Goal: Information Seeking & Learning: Learn about a topic

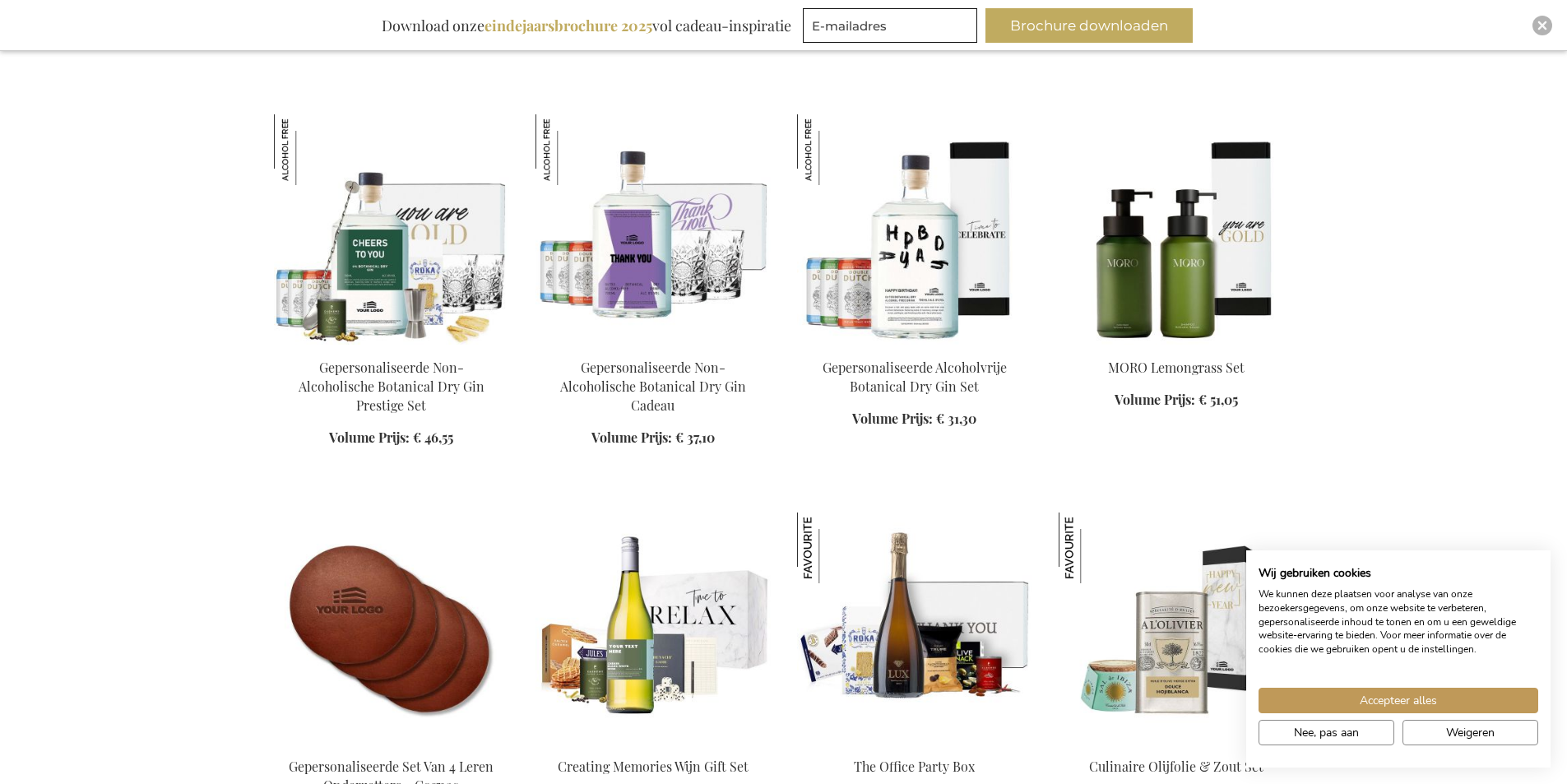
scroll to position [2138, 0]
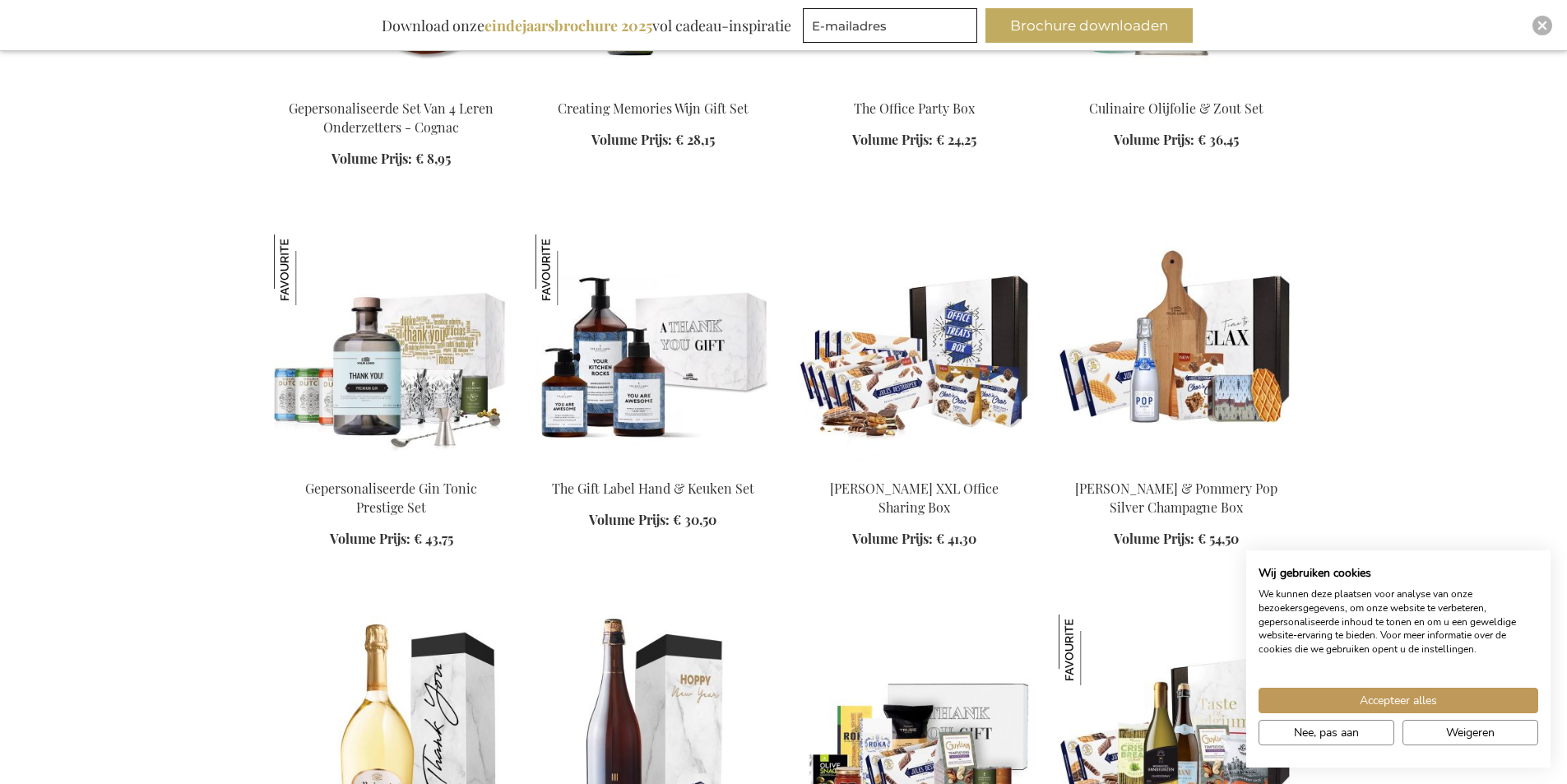
scroll to position [2713, 0]
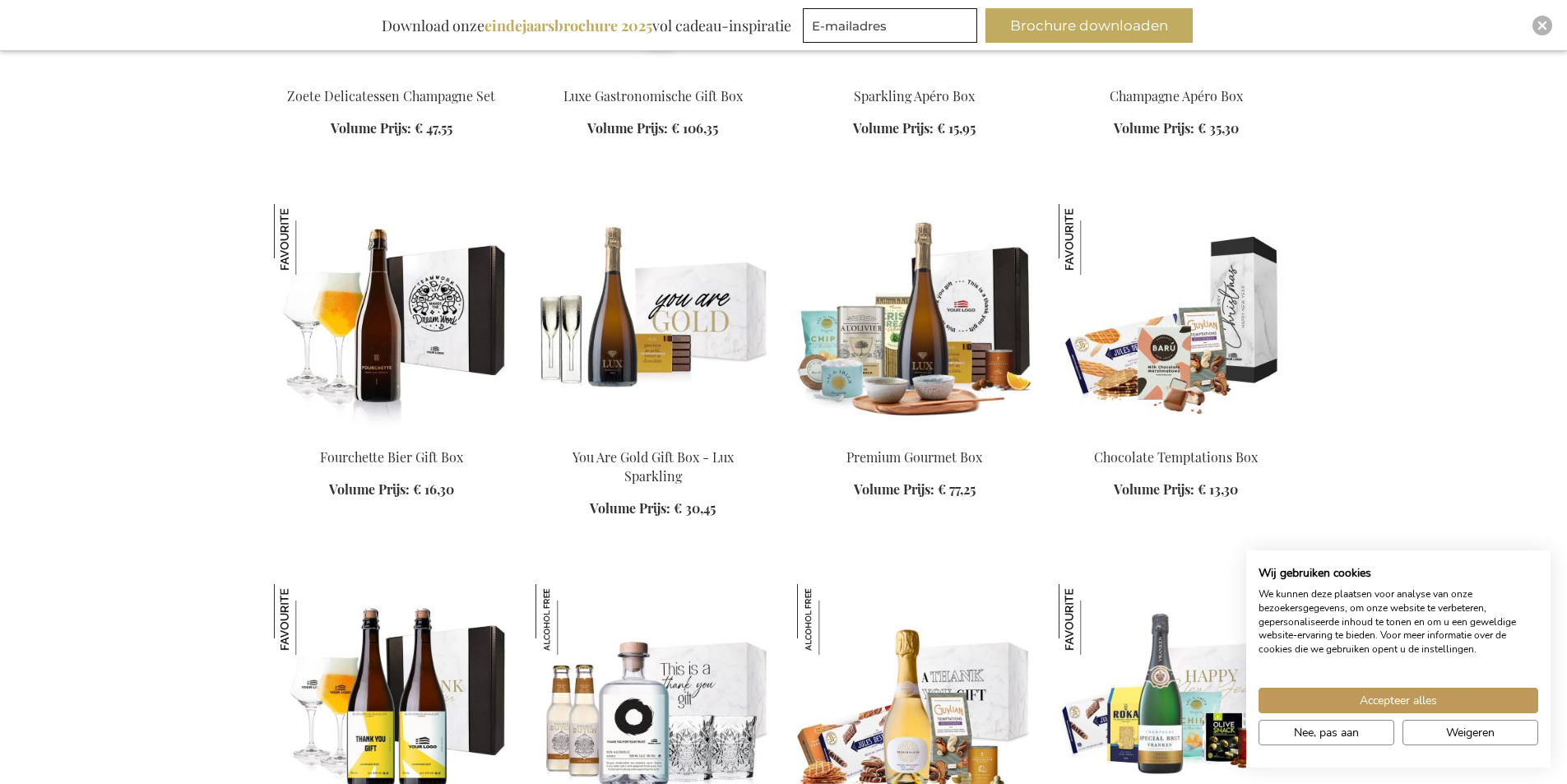
scroll to position [3783, 0]
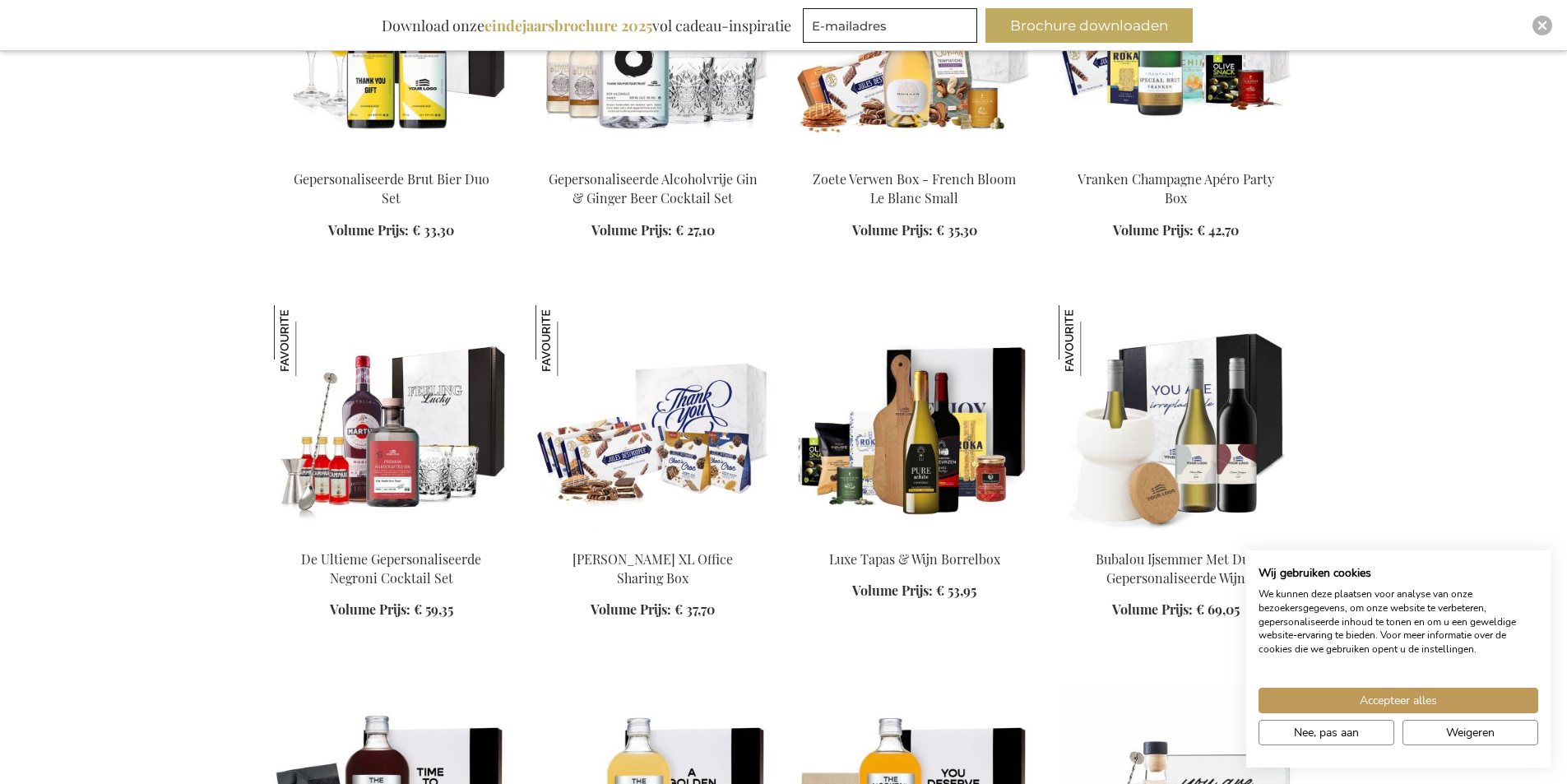
scroll to position [4605, 0]
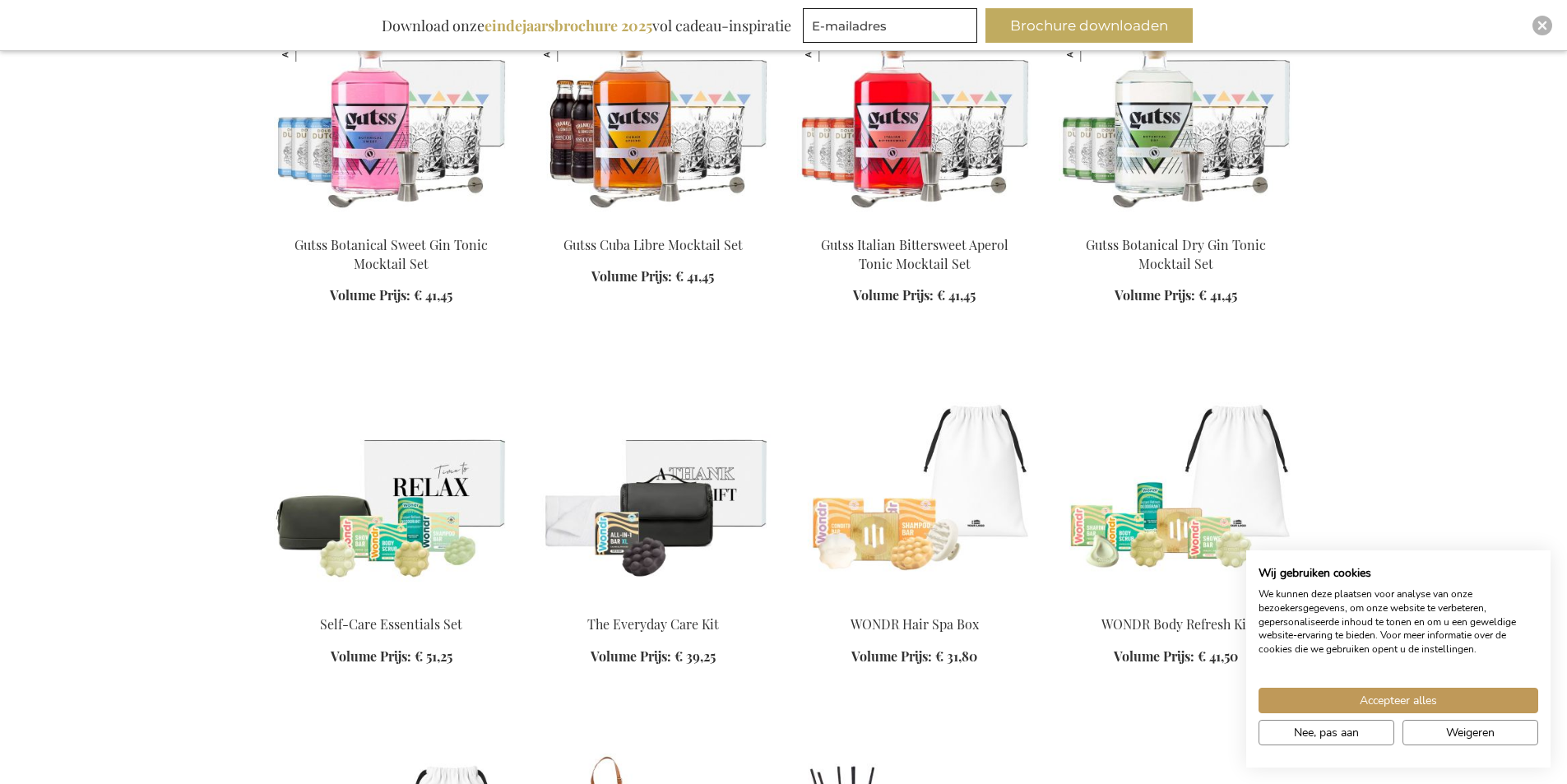
scroll to position [7812, 0]
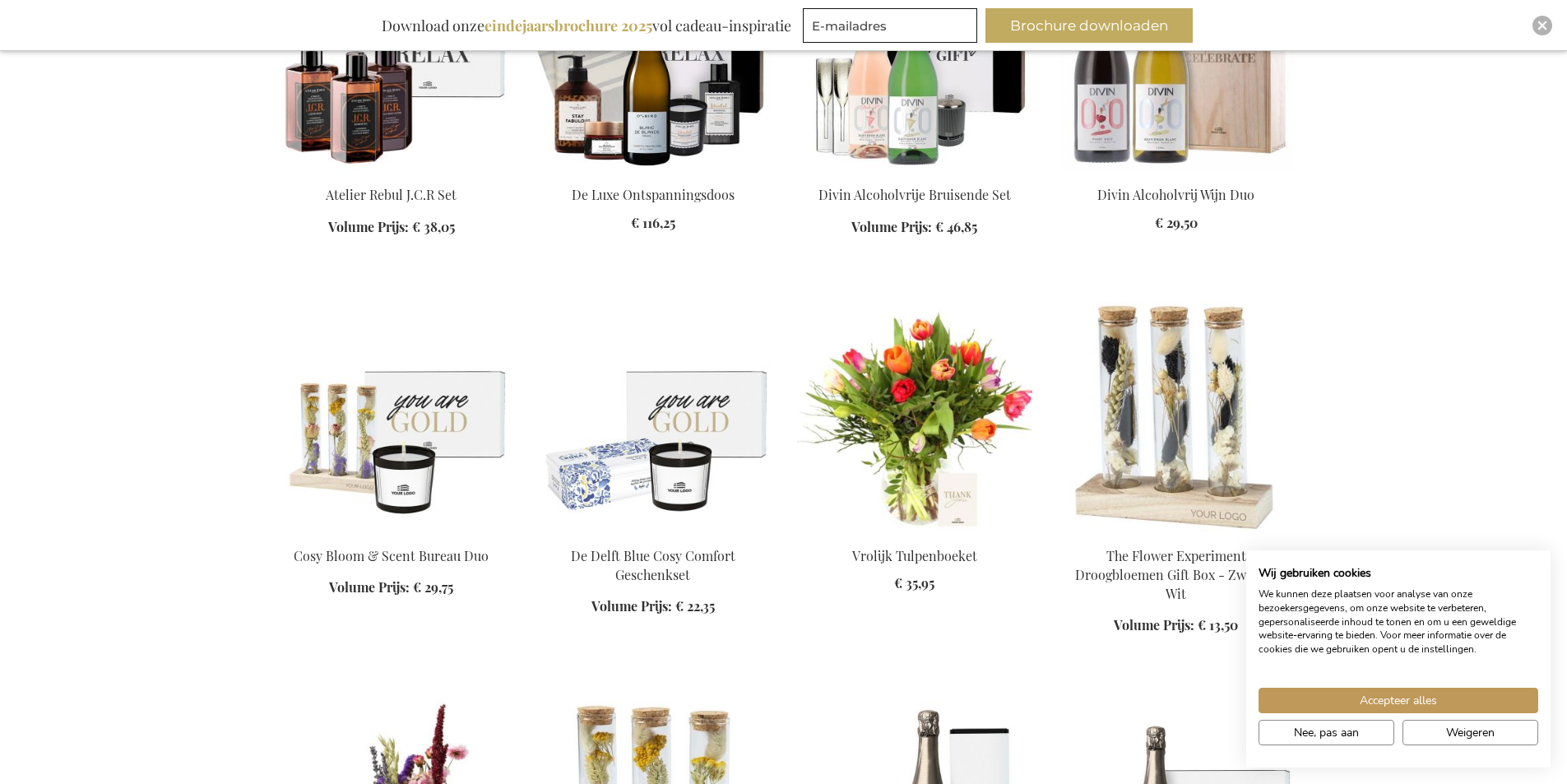
scroll to position [8964, 0]
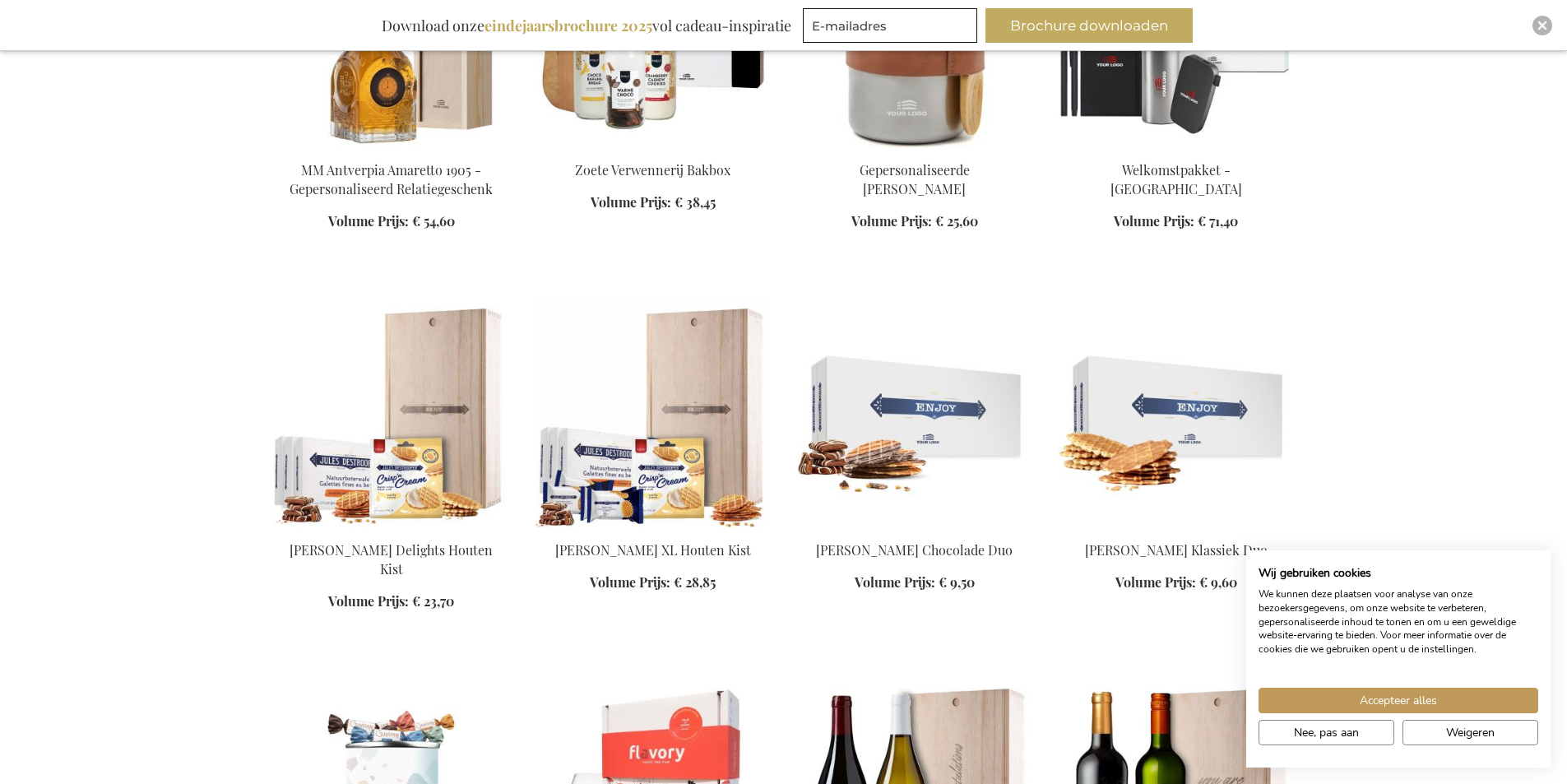
scroll to position [10526, 0]
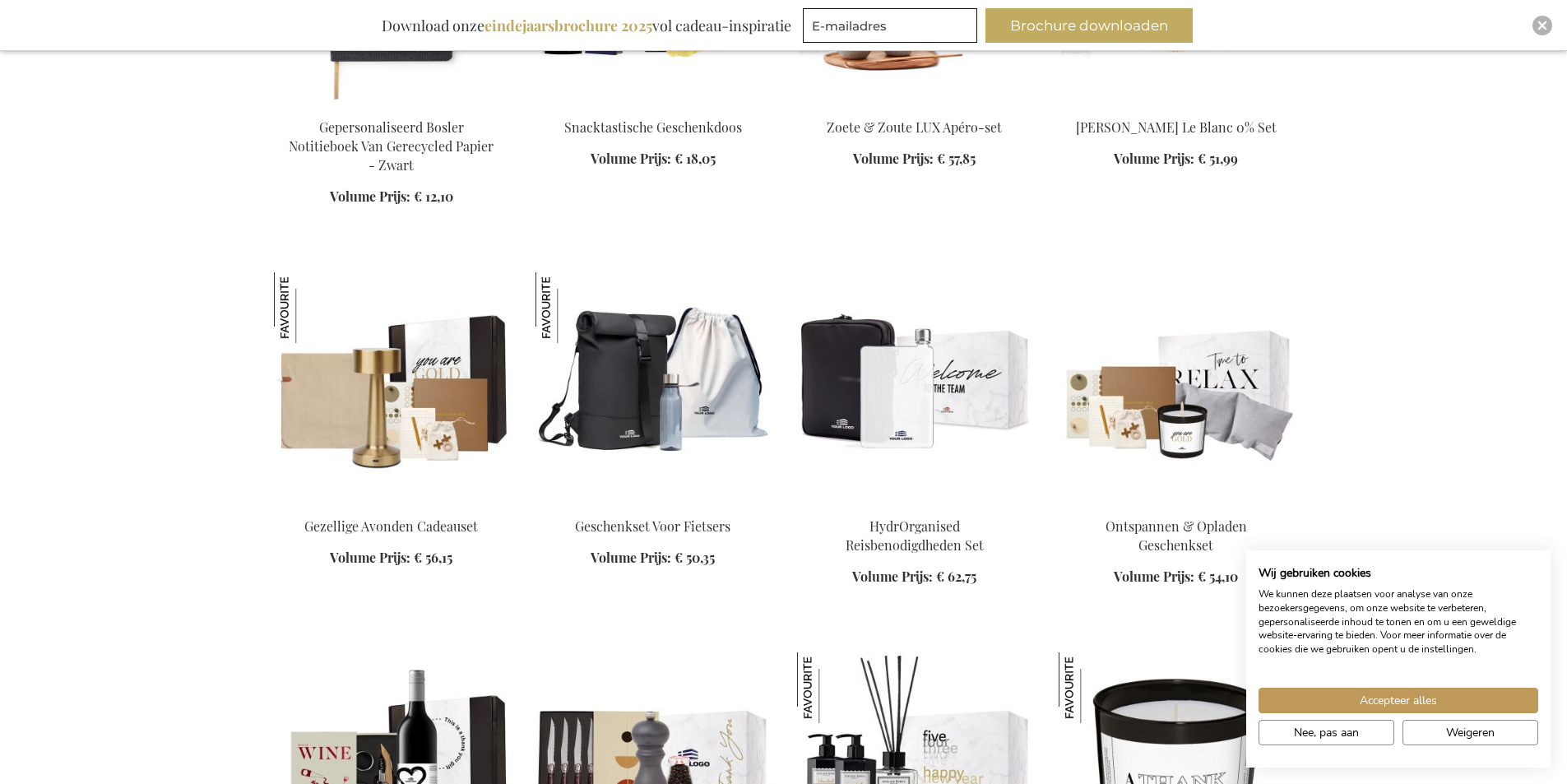
scroll to position [12089, 0]
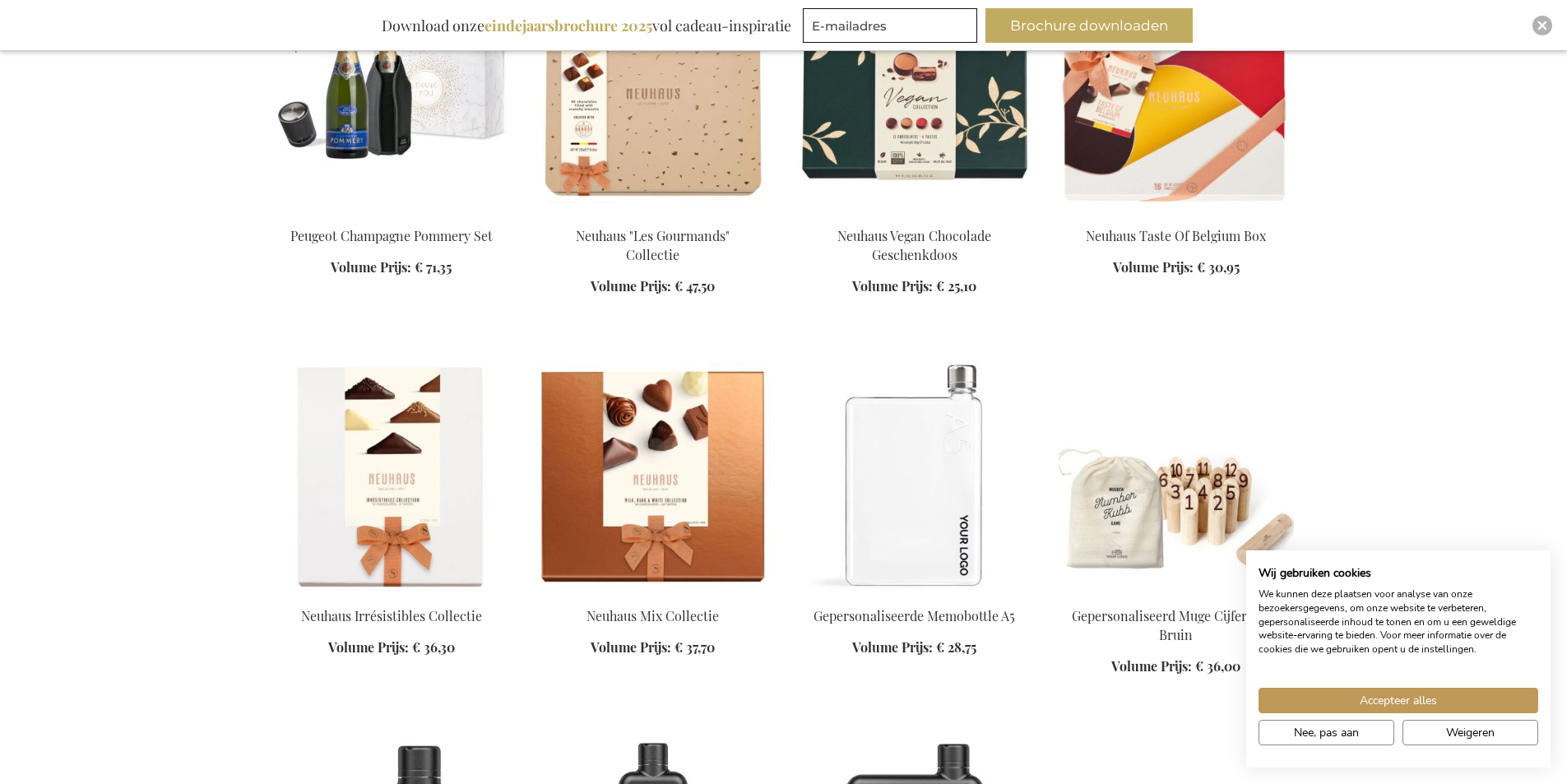
scroll to position [14145, 0]
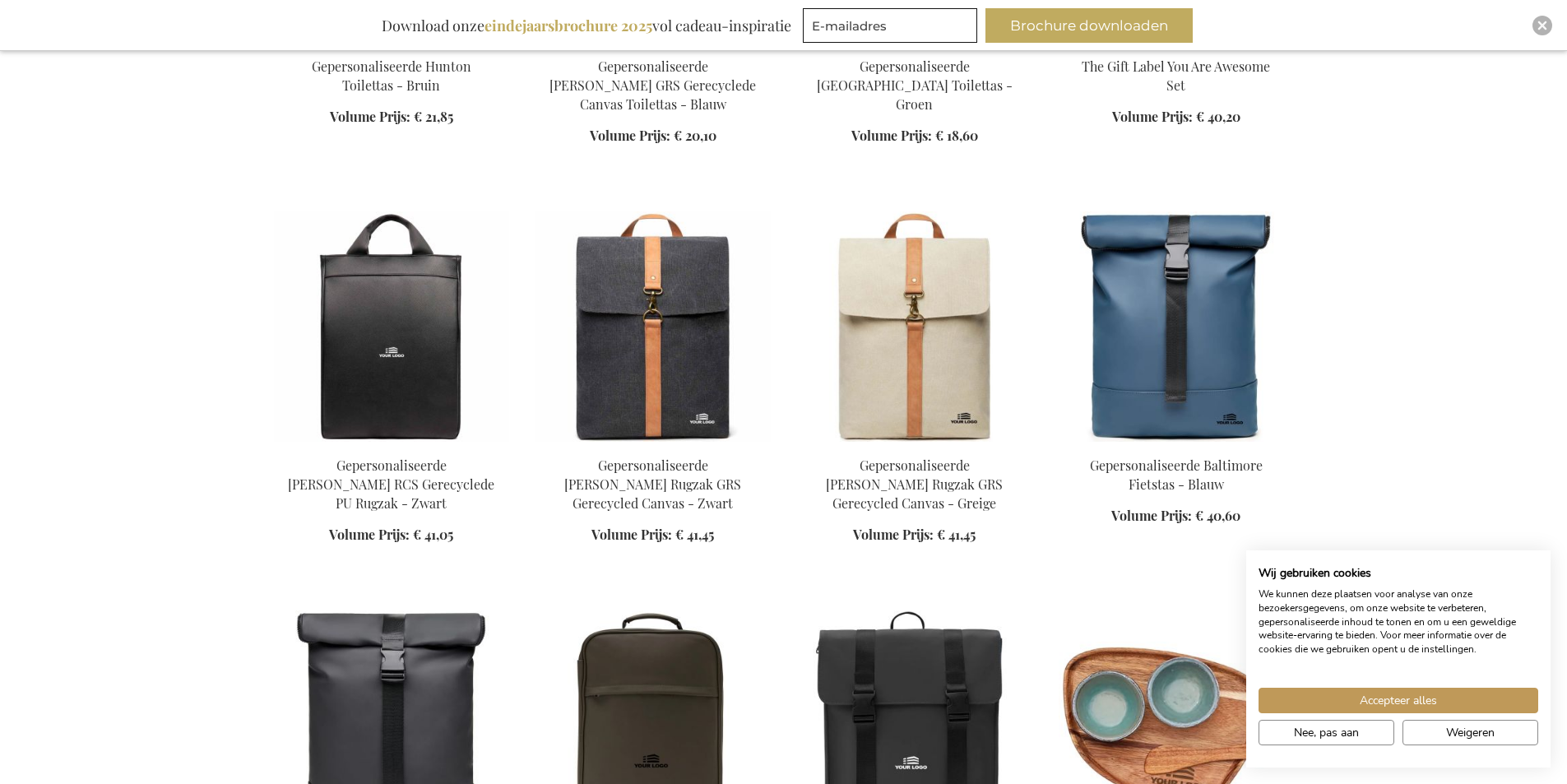
scroll to position [16694, 0]
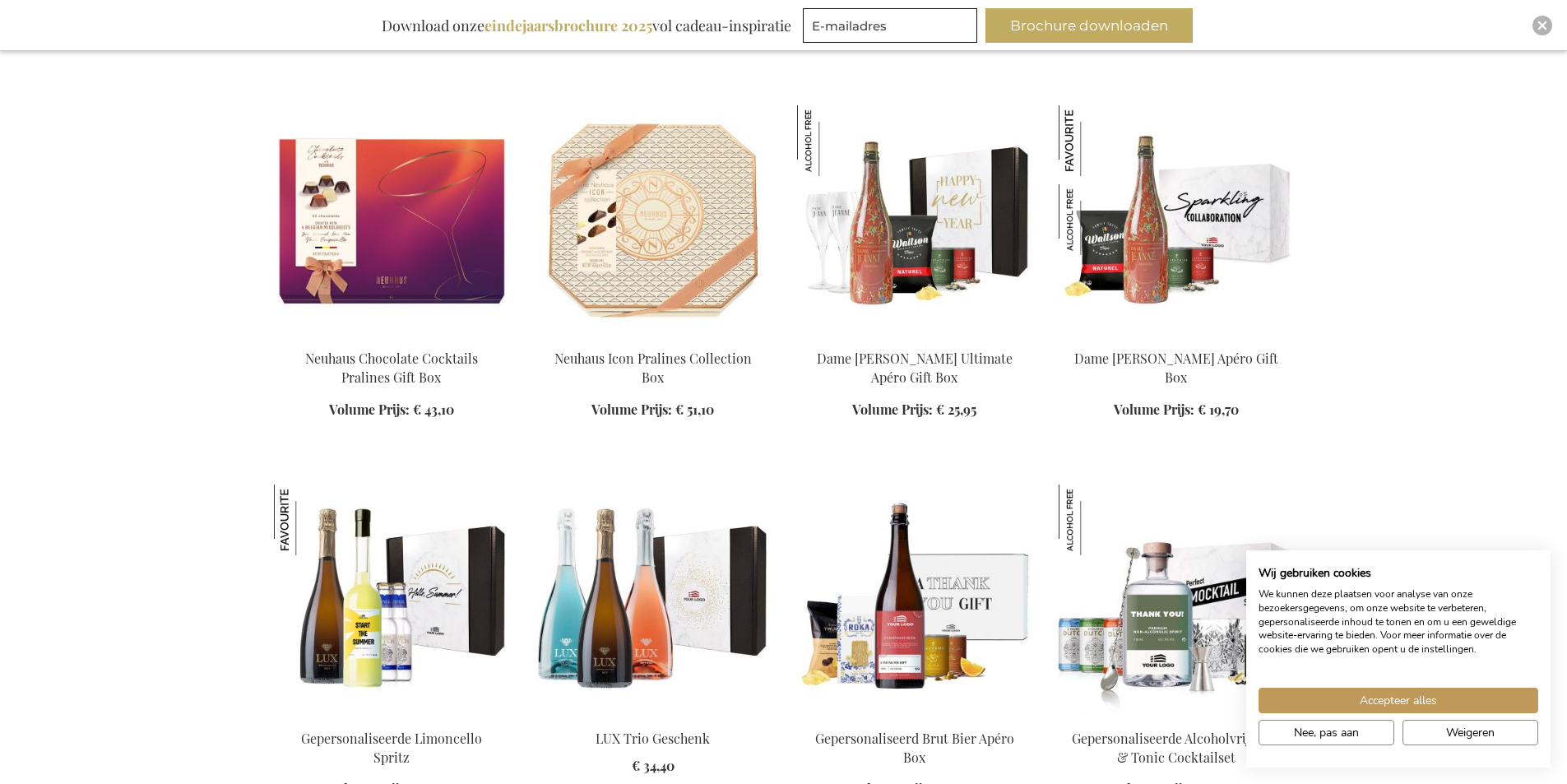
scroll to position [18421, 0]
